Goal: Navigation & Orientation: Find specific page/section

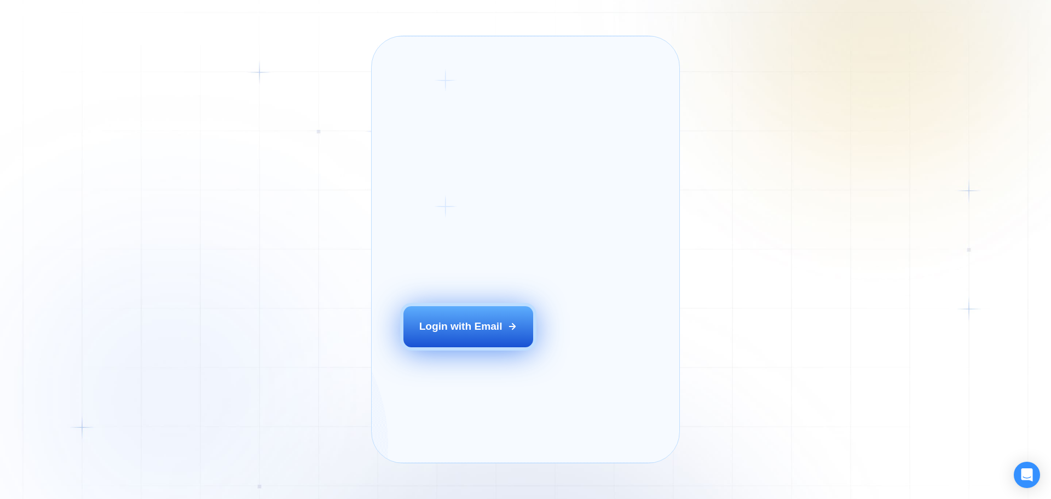
click at [464, 333] on div "Login with Email" at bounding box center [460, 326] width 83 height 14
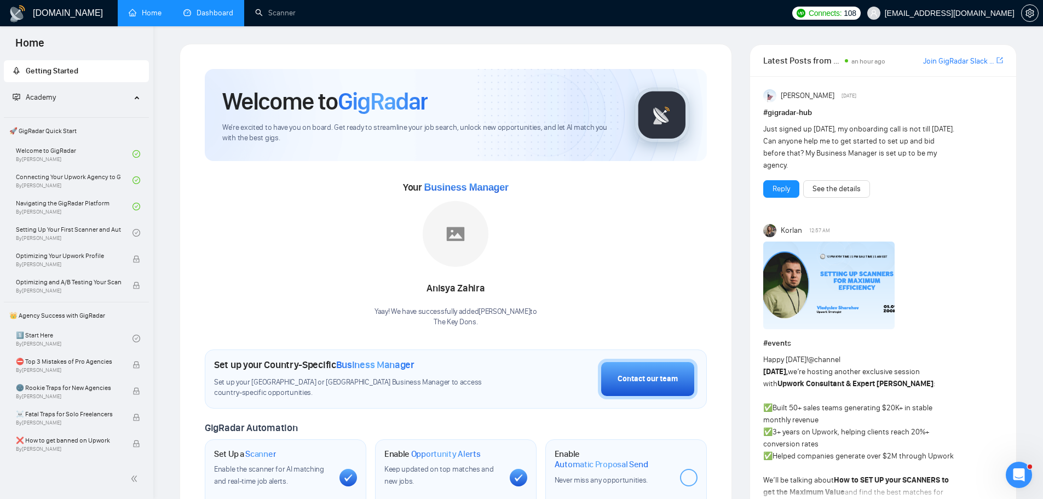
click at [225, 12] on link "Dashboard" at bounding box center [208, 12] width 50 height 9
